Goal: Information Seeking & Learning: Learn about a topic

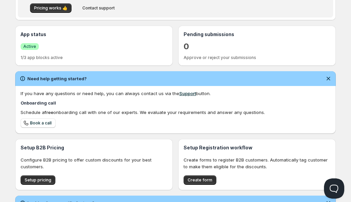
scroll to position [139, 0]
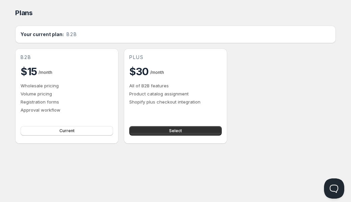
scroll to position [0, 0]
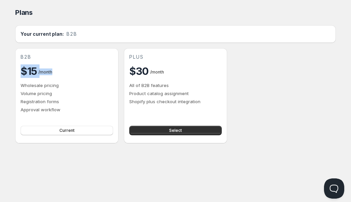
drag, startPoint x: 54, startPoint y: 72, endPoint x: 18, endPoint y: 71, distance: 35.7
click at [18, 71] on div "b2b $15 / month Wholesale pricing Volume pricing Registration forms Approval wo…" at bounding box center [66, 95] width 103 height 95
click at [37, 81] on div "b2b $15 / month Wholesale pricing Volume pricing Registration forms Approval wo…" at bounding box center [67, 83] width 92 height 59
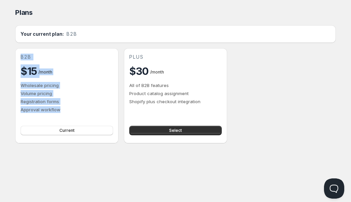
drag, startPoint x: 61, startPoint y: 112, endPoint x: 19, endPoint y: 53, distance: 72.5
click at [19, 53] on div "b2b $15 / month Wholesale pricing Volume pricing Registration forms Approval wo…" at bounding box center [66, 95] width 103 height 95
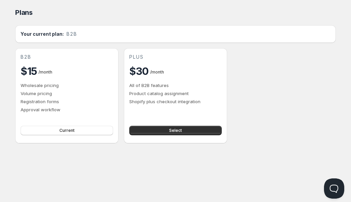
click at [68, 53] on div "b2b $15 / month Wholesale pricing Volume pricing Registration forms Approval wo…" at bounding box center [66, 95] width 103 height 95
